Goal: Task Accomplishment & Management: Manage account settings

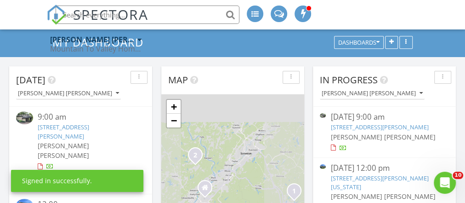
scroll to position [45, 0]
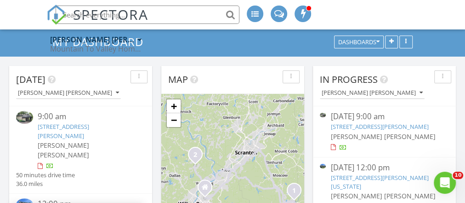
click at [25, 111] on img at bounding box center [24, 117] width 17 height 12
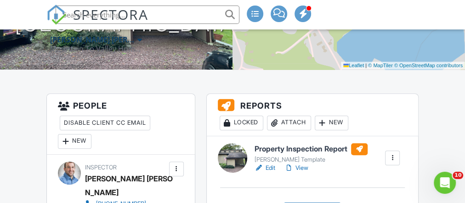
scroll to position [217, 0]
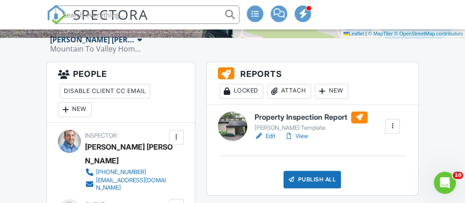
click at [306, 141] on link "View" at bounding box center [296, 135] width 24 height 9
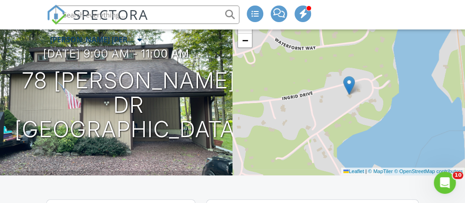
scroll to position [87, 0]
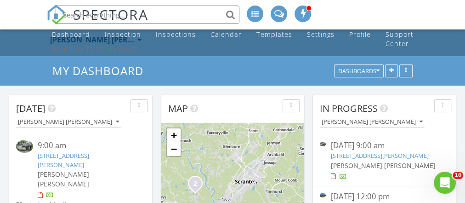
scroll to position [22, 0]
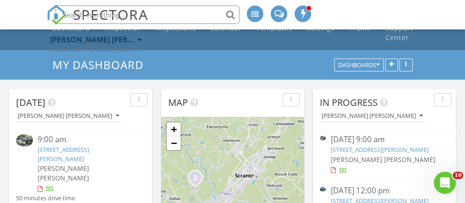
click at [21, 139] on img at bounding box center [24, 140] width 17 height 12
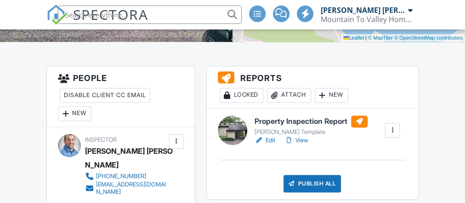
scroll to position [214, 0]
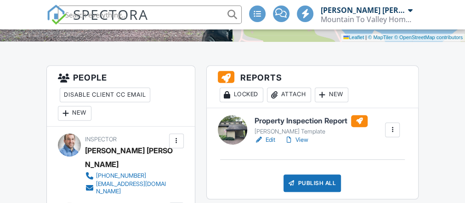
click at [298, 144] on link "View" at bounding box center [296, 139] width 24 height 9
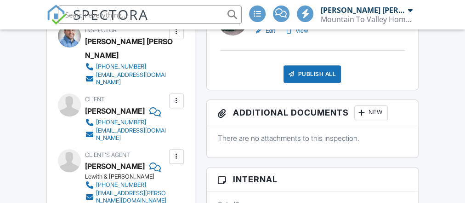
click at [369, 119] on div "New" at bounding box center [371, 112] width 34 height 15
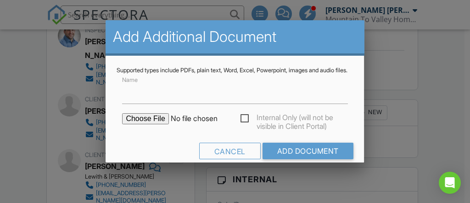
click at [140, 124] on input "file" at bounding box center [200, 118] width 156 height 11
type input "C:\fakepath\78 Ingrid Dr Pest_Report.pdf"
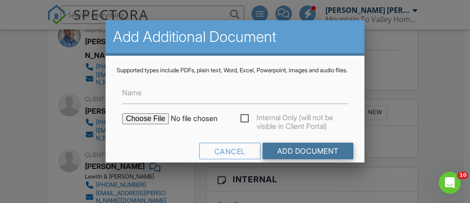
click at [313, 158] on input "Add Document" at bounding box center [308, 150] width 91 height 17
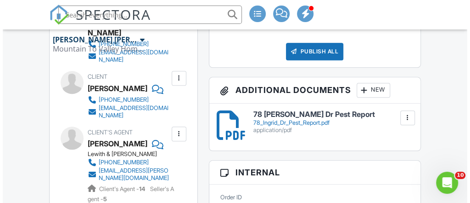
scroll to position [342, 0]
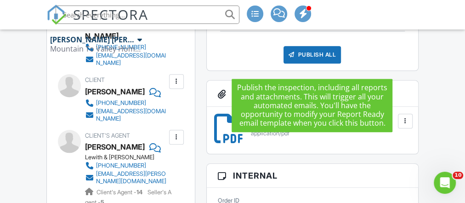
click at [317, 59] on div "Publish All" at bounding box center [311, 54] width 57 height 17
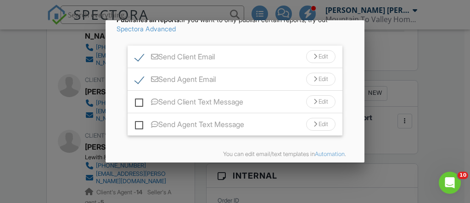
scroll to position [92, 0]
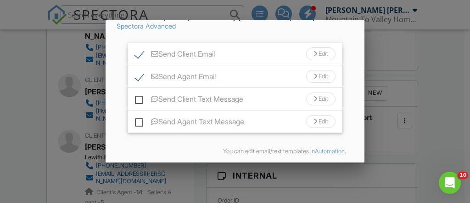
click at [135, 106] on label "Send Client Text Message" at bounding box center [189, 100] width 108 height 11
click at [135, 97] on input "Send Client Text Message" at bounding box center [138, 94] width 6 height 6
checkbox input "true"
click at [137, 129] on label "Send Agent Text Message" at bounding box center [189, 122] width 109 height 11
click at [137, 120] on input "Send Agent Text Message" at bounding box center [138, 117] width 6 height 6
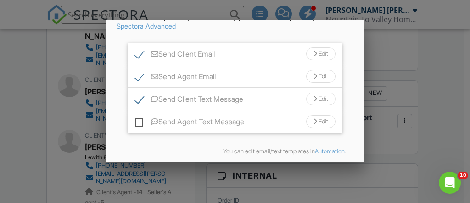
checkbox input "true"
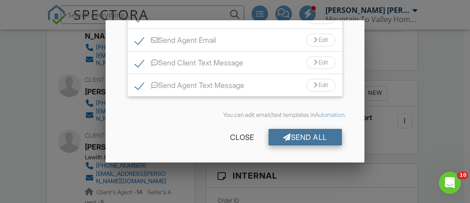
click at [285, 139] on div "Send All" at bounding box center [305, 137] width 73 height 17
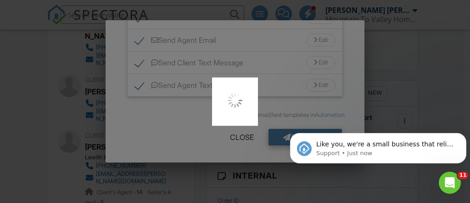
scroll to position [0, 0]
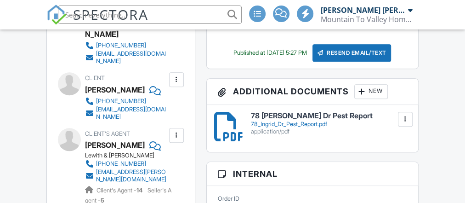
scroll to position [343, 0]
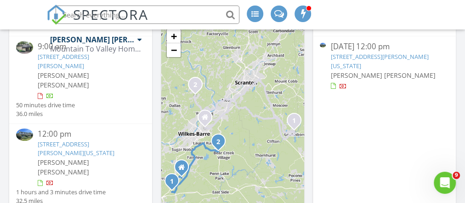
click at [28, 128] on img at bounding box center [24, 134] width 17 height 12
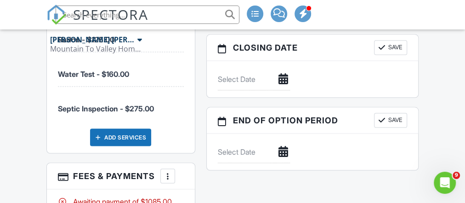
click at [166, 171] on div at bounding box center [167, 175] width 9 height 9
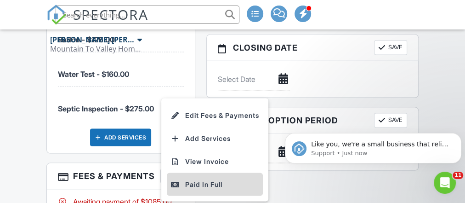
click at [188, 172] on li "Paid In Full" at bounding box center [215, 183] width 96 height 23
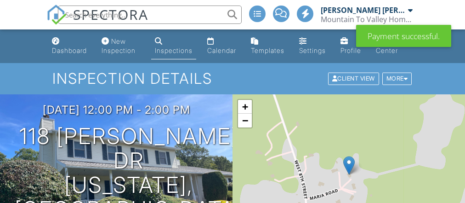
scroll to position [844, 0]
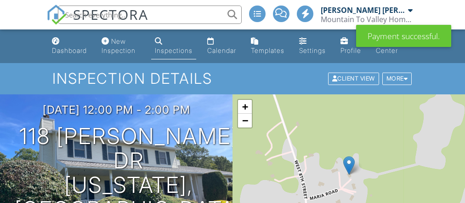
drag, startPoint x: 0, startPoint y: 0, endPoint x: 186, endPoint y: 95, distance: 208.2
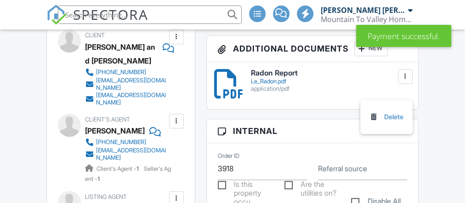
scroll to position [386, 0]
click at [405, 81] on div at bounding box center [404, 76] width 9 height 9
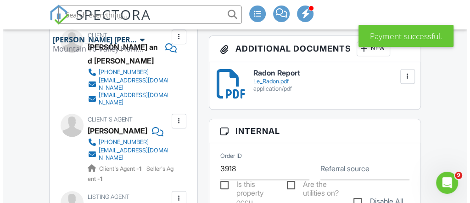
scroll to position [0, 0]
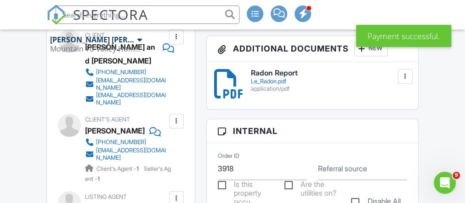
click at [371, 56] on div "New" at bounding box center [371, 48] width 34 height 15
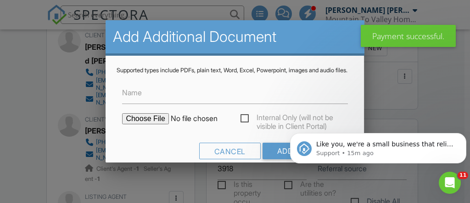
click at [155, 121] on input "file" at bounding box center [200, 118] width 156 height 11
type input "C:\fakepath\118 Maria Dr Pest_Report.pdf"
click at [266, 154] on input "Add Document" at bounding box center [308, 150] width 91 height 17
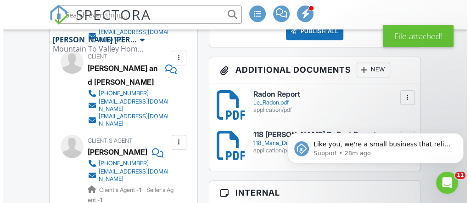
scroll to position [366, 0]
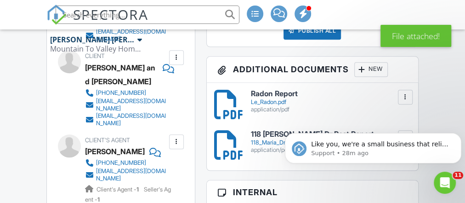
click at [374, 77] on div "New" at bounding box center [371, 69] width 34 height 15
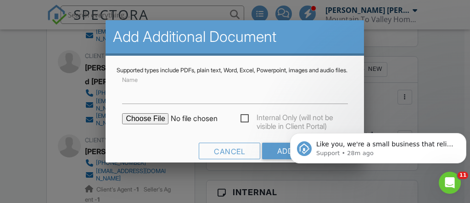
click at [152, 124] on input "file" at bounding box center [200, 118] width 156 height 11
type input "C:\fakepath\118 [PERSON_NAME] Dr Septic Inspection .docx.pdf"
click at [273, 150] on input "Add Document" at bounding box center [308, 150] width 91 height 17
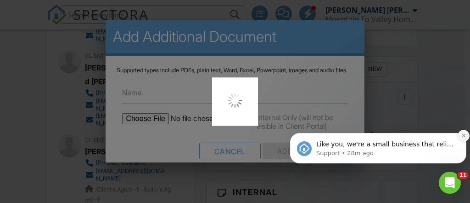
click at [464, 134] on icon "Dismiss notification" at bounding box center [464, 135] width 5 height 5
